Goal: Transaction & Acquisition: Purchase product/service

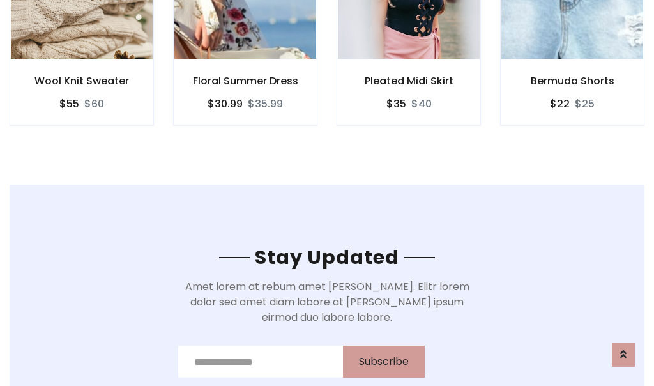
scroll to position [1923, 0]
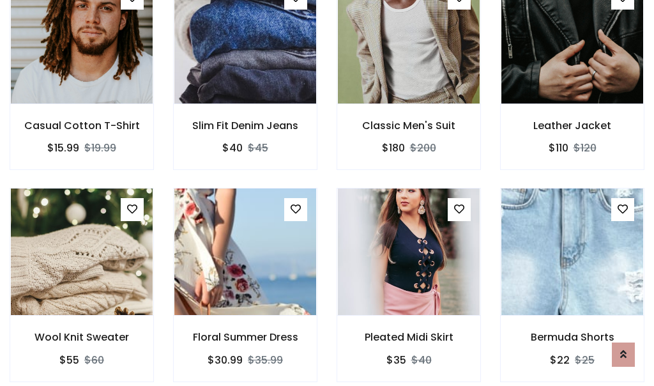
scroll to position [1356, 0]
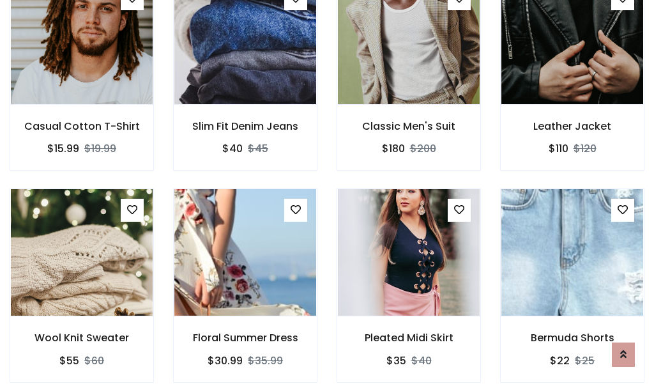
click at [327, 193] on div "Pleated Midi Skirt $35 $40" at bounding box center [408, 293] width 163 height 211
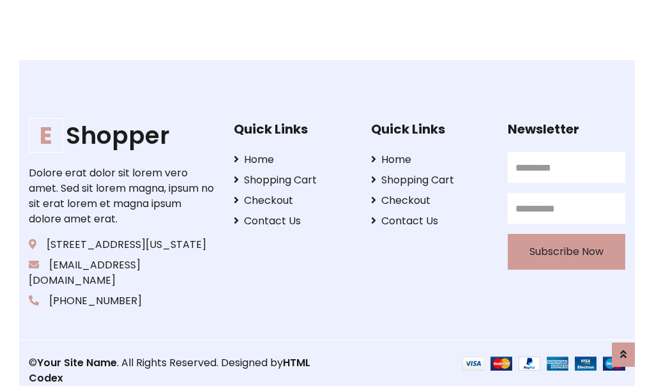
scroll to position [2430, 0]
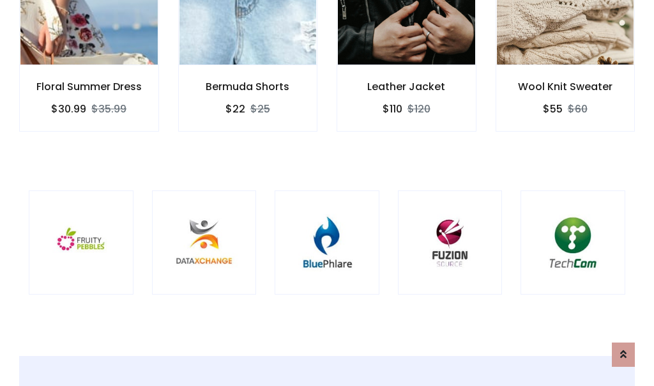
click at [327, 192] on div at bounding box center [327, 242] width 105 height 105
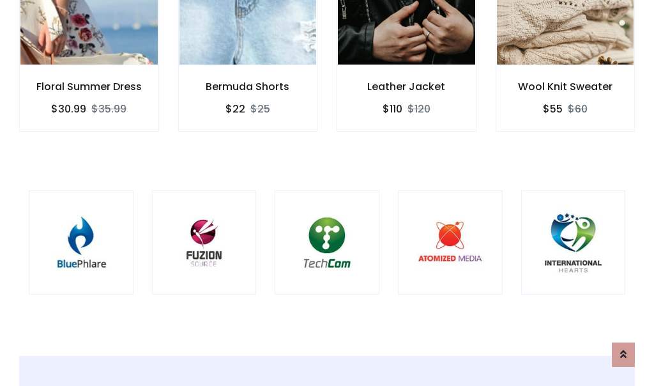
click at [327, 193] on div at bounding box center [327, 242] width 105 height 105
click at [327, 192] on div at bounding box center [327, 242] width 105 height 105
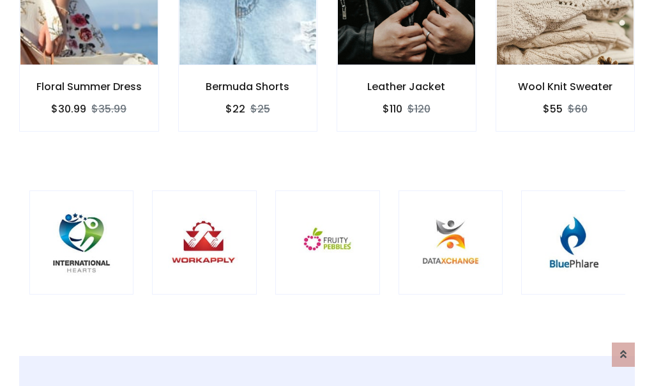
scroll to position [0, 0]
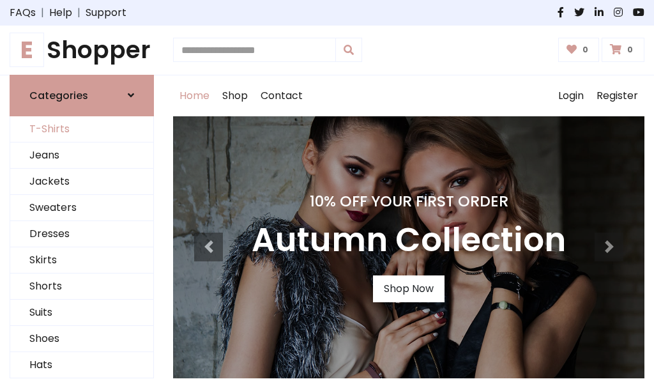
click at [82, 129] on link "T-Shirts" at bounding box center [81, 129] width 143 height 26
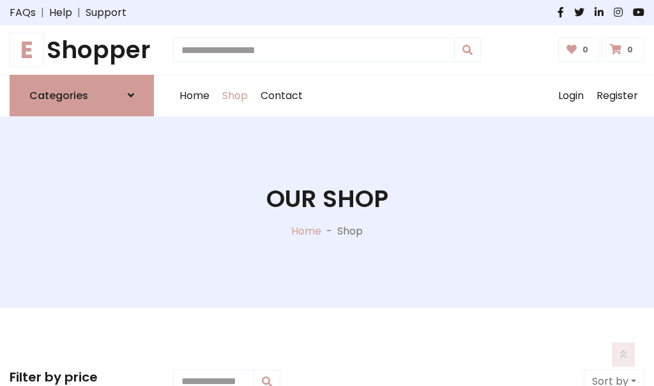
scroll to position [512, 0]
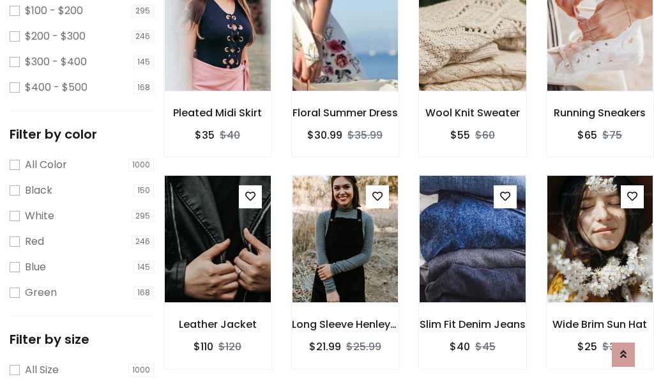
scroll to position [64, 0]
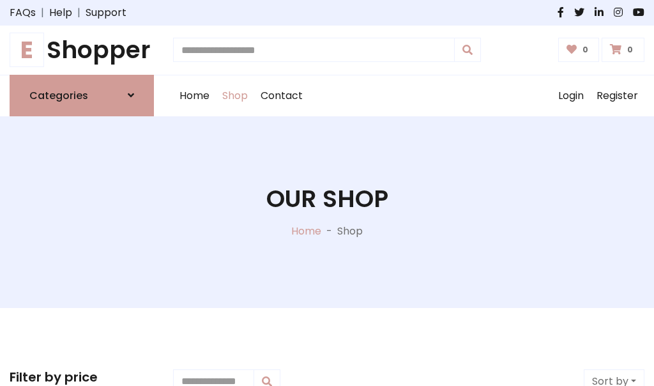
click at [82, 50] on h1 "E Shopper" at bounding box center [82, 50] width 144 height 29
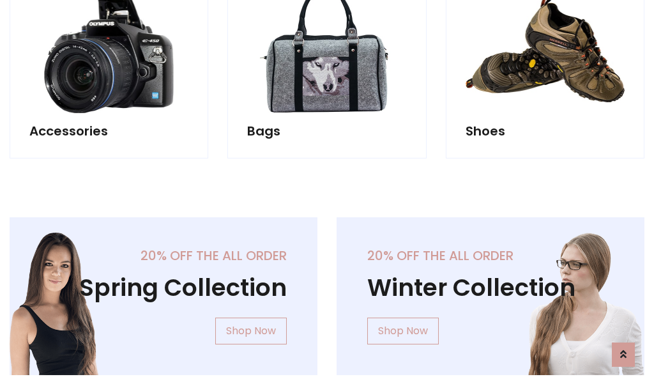
scroll to position [1240, 0]
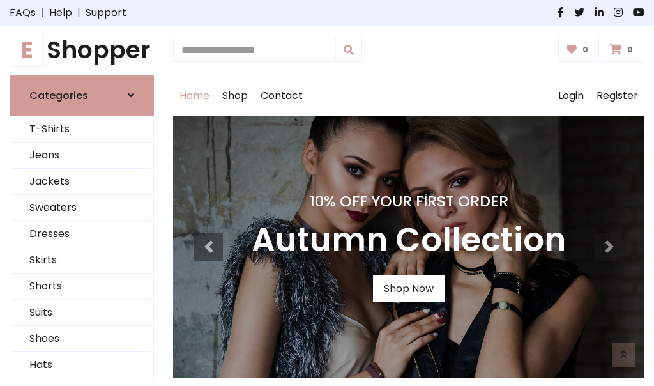
scroll to position [419, 0]
